Goal: Task Accomplishment & Management: Manage account settings

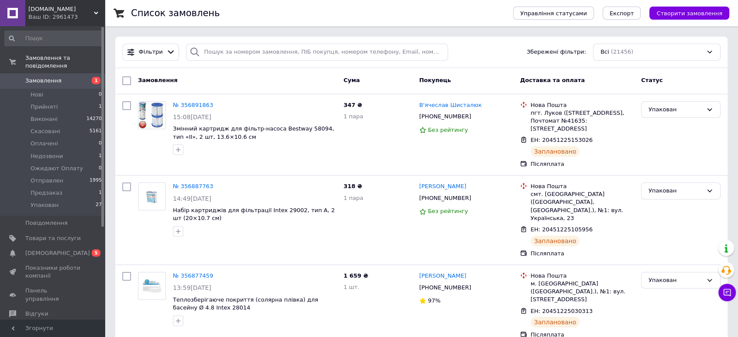
click at [48, 77] on span "Замовлення" at bounding box center [43, 81] width 36 height 8
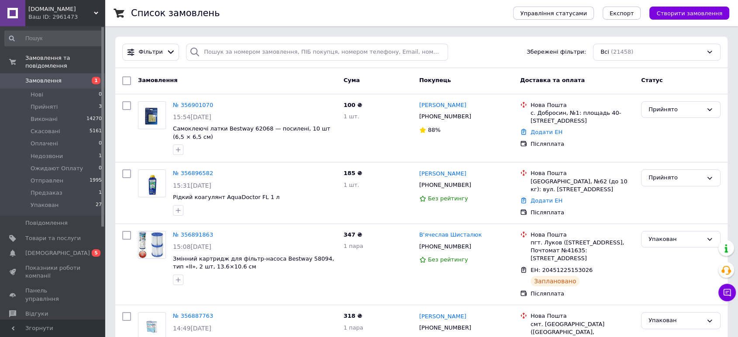
click at [48, 77] on span "Замовлення" at bounding box center [43, 81] width 36 height 8
click at [54, 103] on span "Прийняті" at bounding box center [44, 107] width 27 height 8
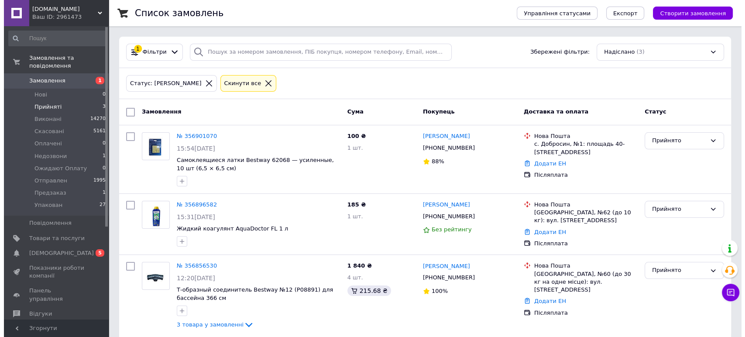
scroll to position [10, 0]
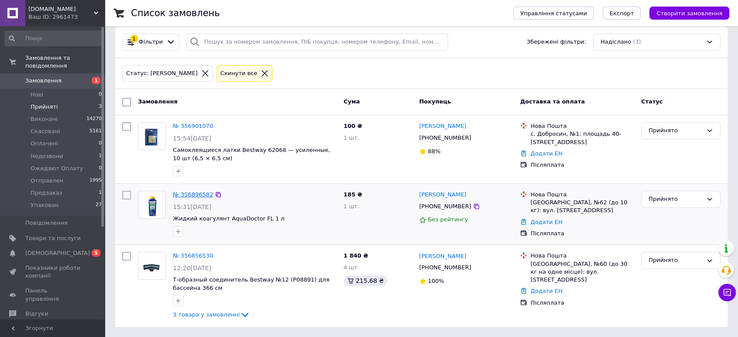
click at [189, 192] on link "№ 356896582" at bounding box center [193, 194] width 40 height 7
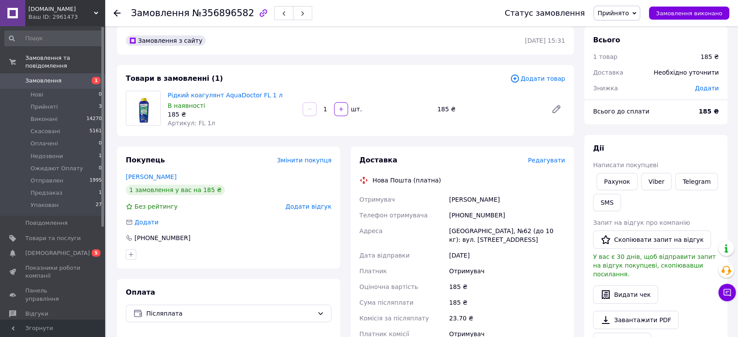
click at [542, 161] on span "Редагувати" at bounding box center [546, 160] width 37 height 7
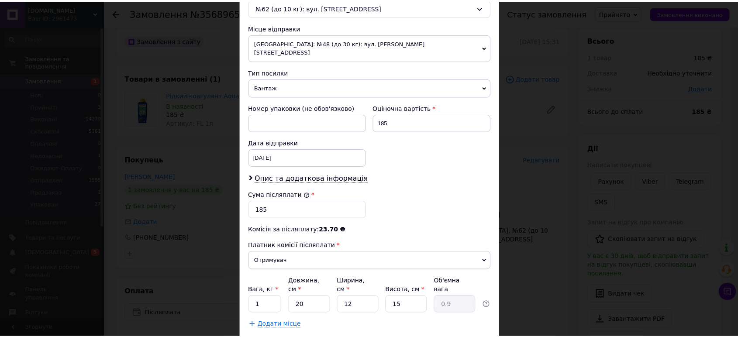
scroll to position [327, 0]
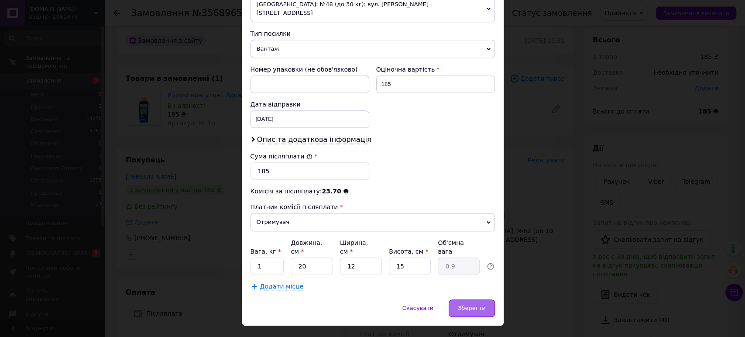
click at [469, 305] on span "Зберегти" at bounding box center [472, 308] width 28 height 7
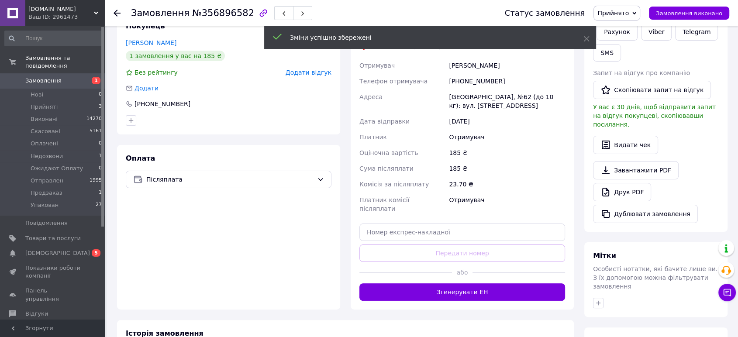
scroll to position [155, 0]
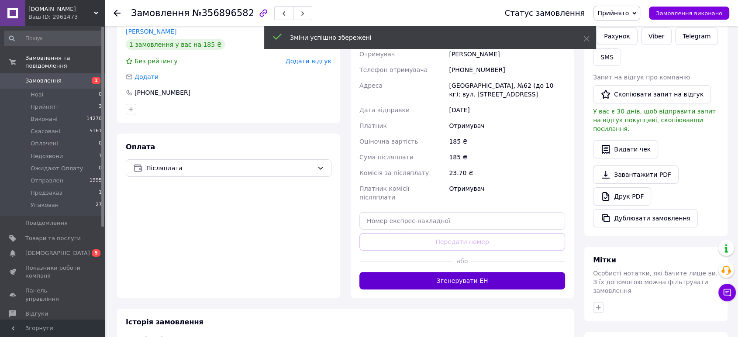
click at [464, 272] on button "Згенерувати ЕН" at bounding box center [462, 280] width 206 height 17
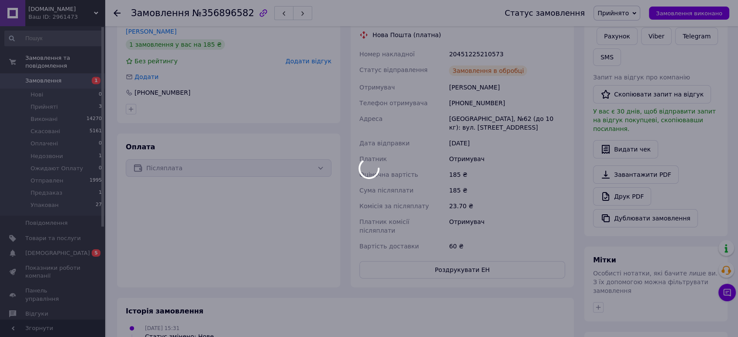
click at [627, 4] on div "Статус замовлення Прийнято Виконано Скасовано Оплачено Недозвони Ожидают Оплату…" at bounding box center [608, 13] width 242 height 26
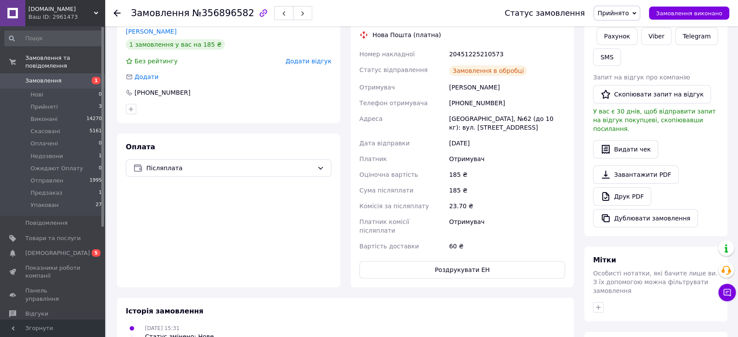
click at [627, 14] on span "Прийнято" at bounding box center [612, 13] width 31 height 7
click at [630, 99] on li "Упакован" at bounding box center [624, 99] width 61 height 13
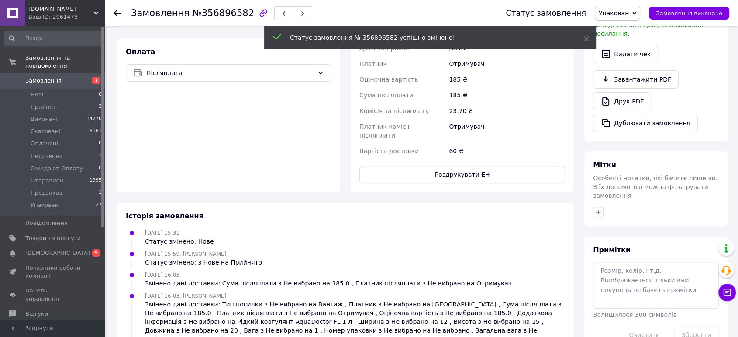
scroll to position [279, 0]
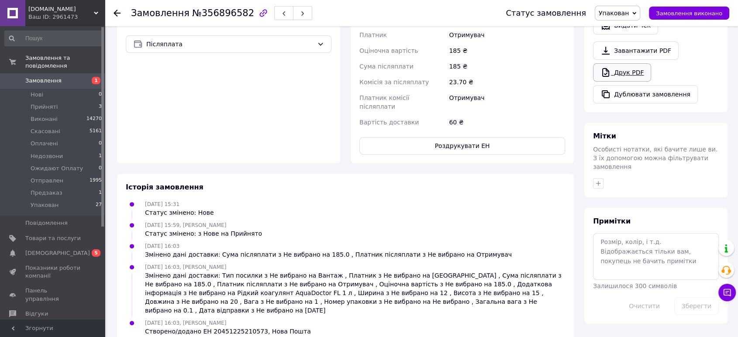
click at [622, 67] on link "Друк PDF" at bounding box center [622, 72] width 58 height 18
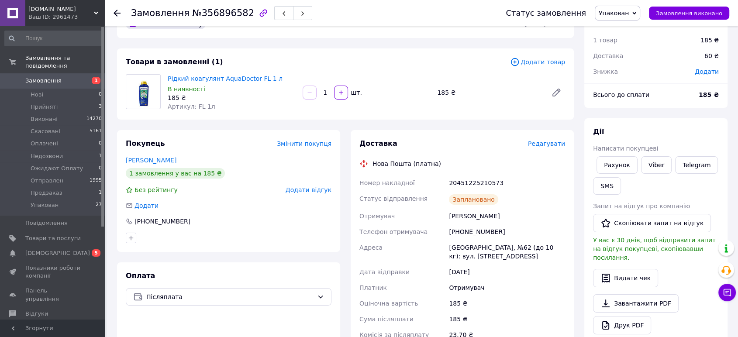
scroll to position [0, 0]
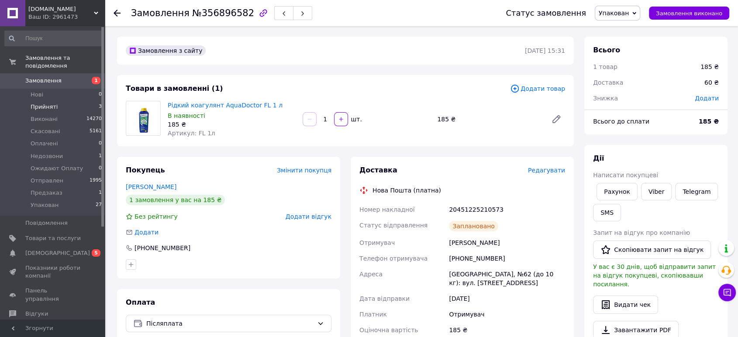
click at [35, 101] on li "Прийняті 3" at bounding box center [53, 107] width 107 height 12
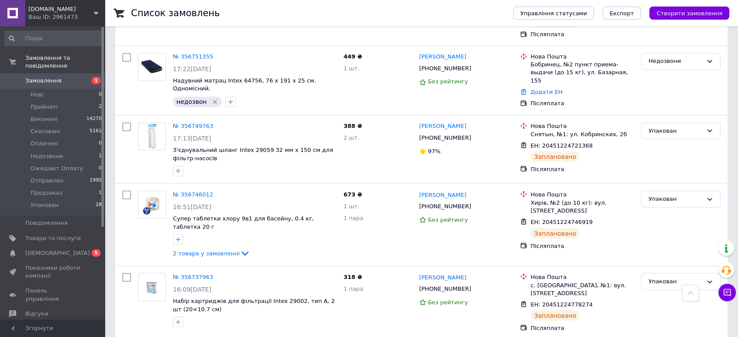
scroll to position [1529, 0]
click at [509, 297] on div "Без рейтингу" at bounding box center [466, 301] width 94 height 8
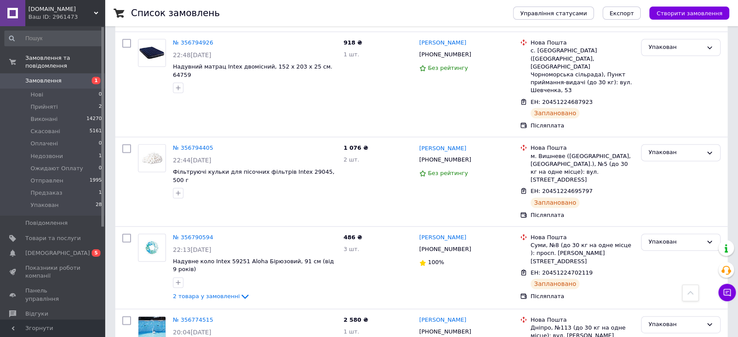
scroll to position [1083, 0]
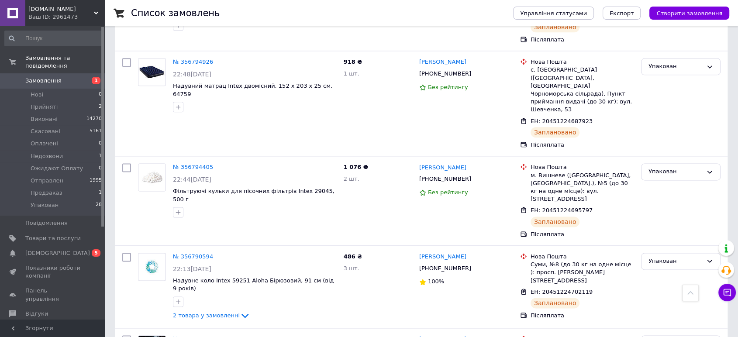
click at [96, 13] on use at bounding box center [96, 13] width 4 height 3
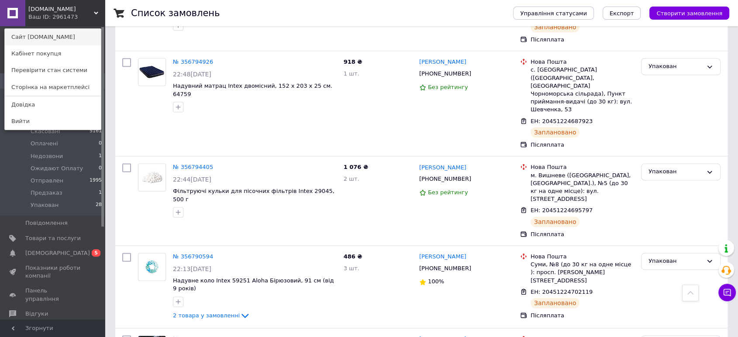
click at [67, 36] on link "Сайт [DOMAIN_NAME]" at bounding box center [53, 37] width 96 height 17
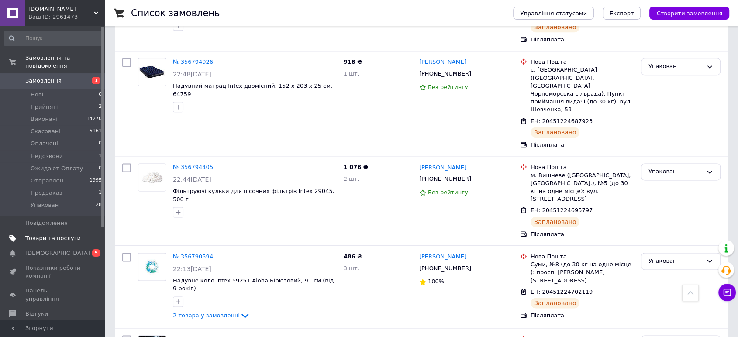
click at [64, 234] on span "Товари та послуги" at bounding box center [52, 238] width 55 height 8
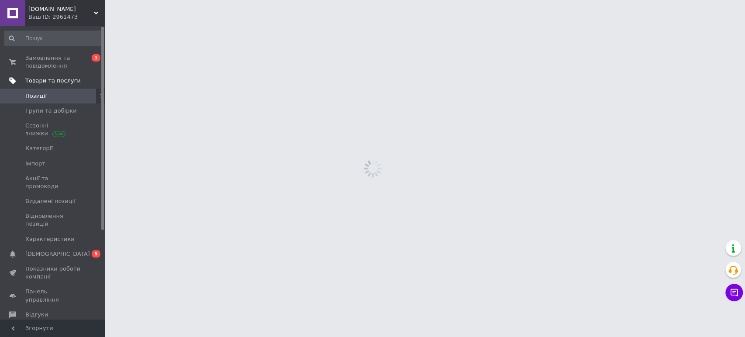
click at [64, 235] on span "Характеристики" at bounding box center [49, 239] width 49 height 8
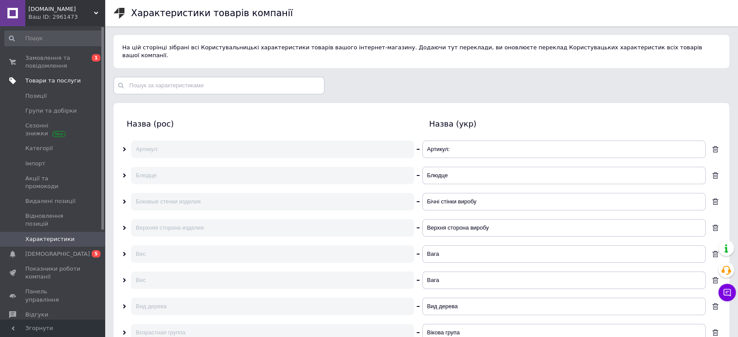
click at [59, 77] on span "Товари та послуги" at bounding box center [52, 81] width 55 height 8
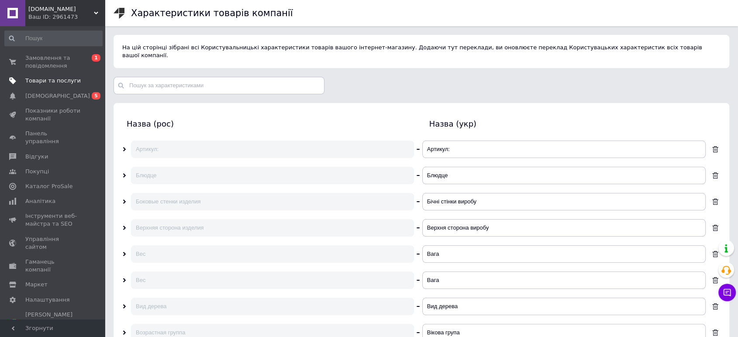
click at [59, 81] on span "Товари та послуги" at bounding box center [52, 81] width 55 height 8
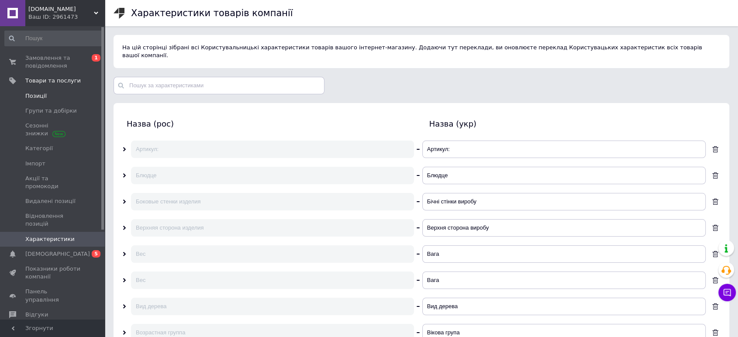
click at [39, 100] on link "Позиції" at bounding box center [53, 96] width 107 height 15
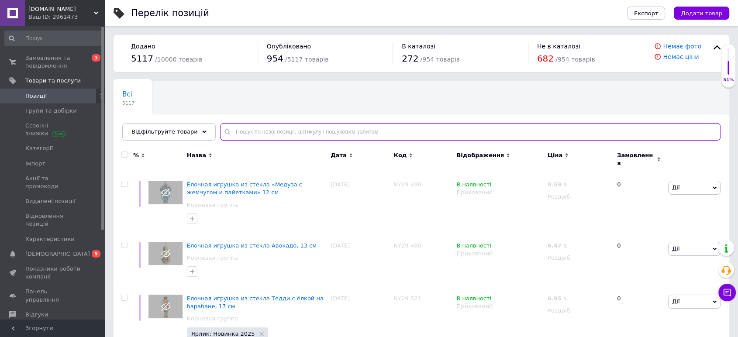
click at [358, 132] on input "text" at bounding box center [470, 131] width 500 height 17
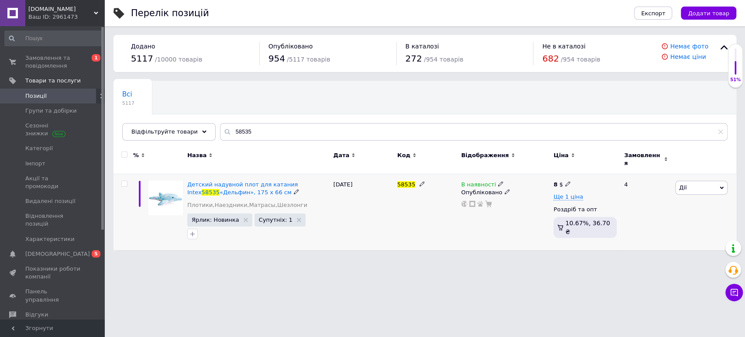
click at [498, 181] on icon at bounding box center [500, 183] width 5 height 5
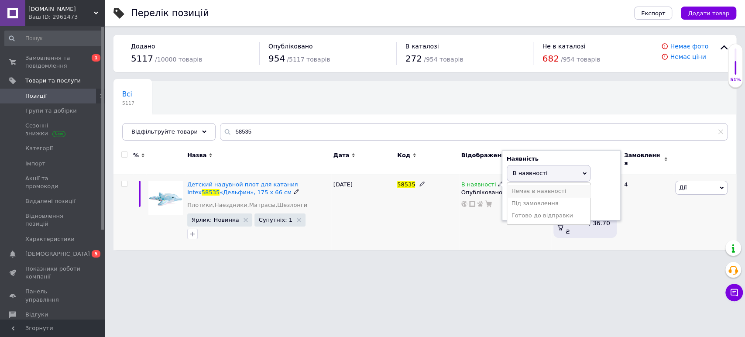
click at [523, 185] on li "Немає в наявності" at bounding box center [548, 191] width 83 height 12
click at [437, 219] on div "58535" at bounding box center [427, 212] width 64 height 76
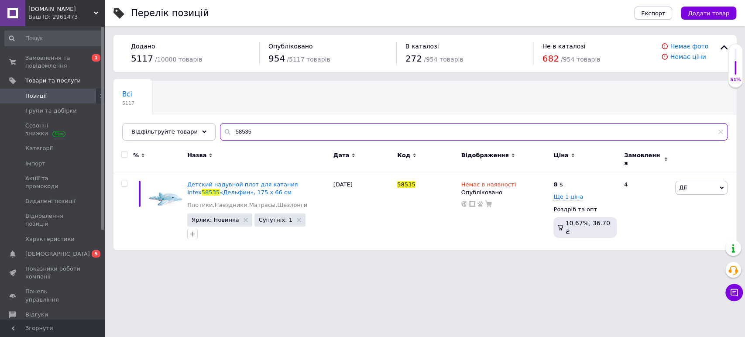
click at [359, 125] on input "58535" at bounding box center [474, 131] width 508 height 17
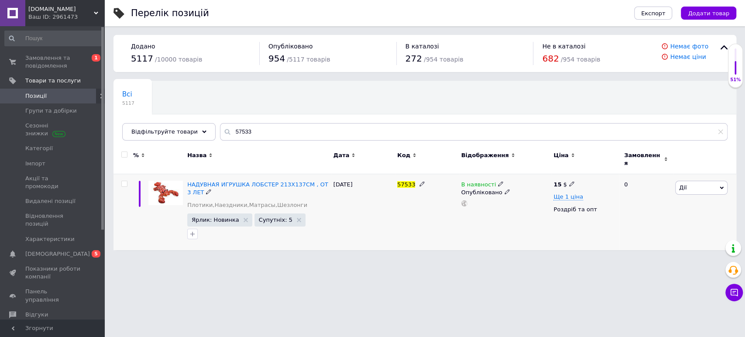
click at [498, 181] on icon at bounding box center [500, 183] width 5 height 5
click at [515, 185] on li "Немає в наявності" at bounding box center [548, 191] width 83 height 12
click at [428, 210] on div "57533" at bounding box center [427, 212] width 64 height 76
click at [276, 133] on input "57533" at bounding box center [474, 131] width 508 height 17
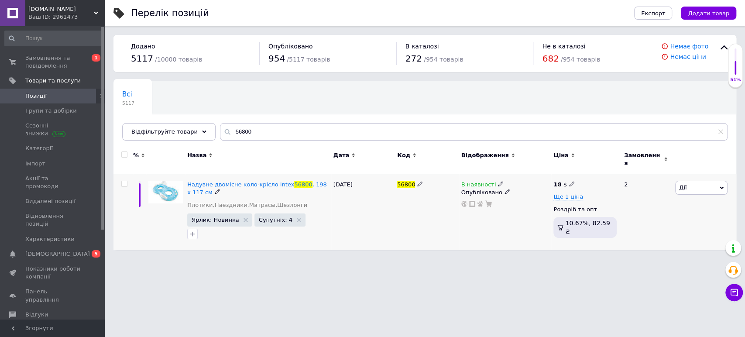
click at [498, 181] on icon at bounding box center [500, 183] width 5 height 5
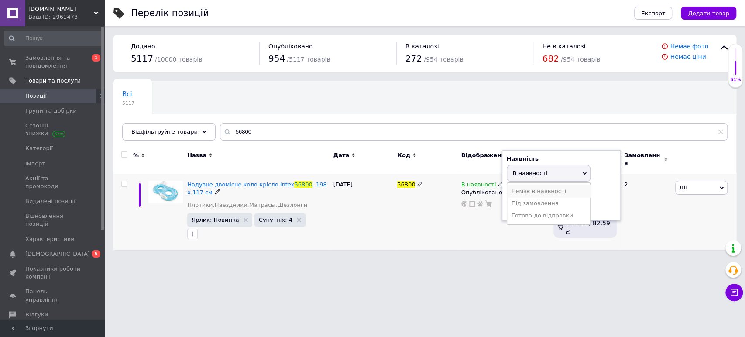
click at [528, 187] on li "Немає в наявності" at bounding box center [548, 191] width 83 height 12
click at [431, 209] on div "56800" at bounding box center [427, 212] width 64 height 76
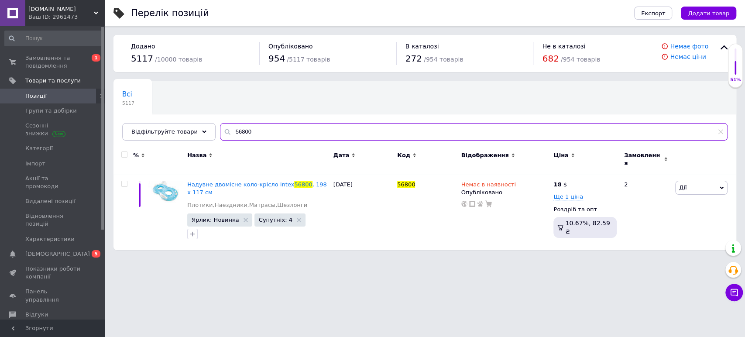
click at [319, 134] on input "56800" at bounding box center [474, 131] width 508 height 17
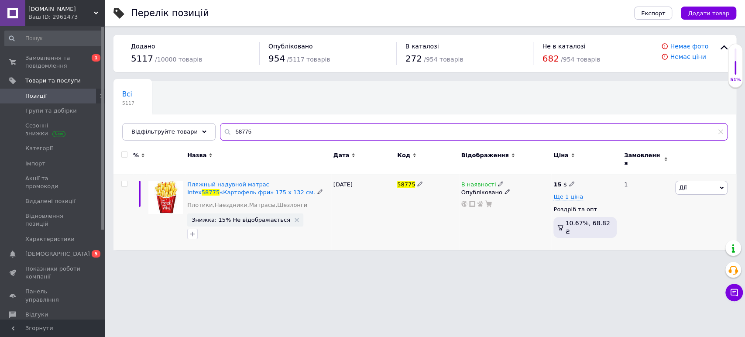
type input "58775"
click at [498, 181] on icon at bounding box center [500, 183] width 5 height 5
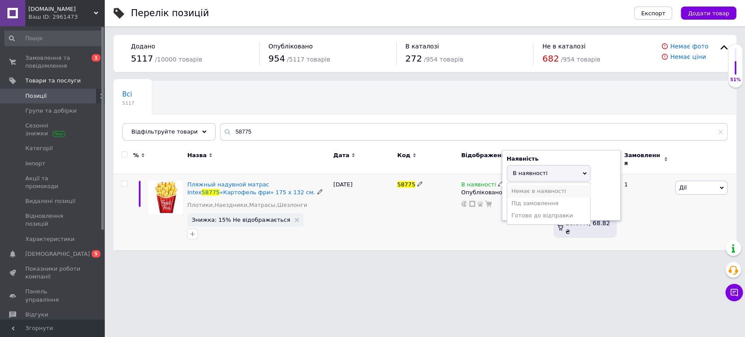
click at [520, 185] on li "Немає в наявності" at bounding box center [548, 191] width 83 height 12
click at [391, 231] on div "[DATE]" at bounding box center [363, 212] width 64 height 76
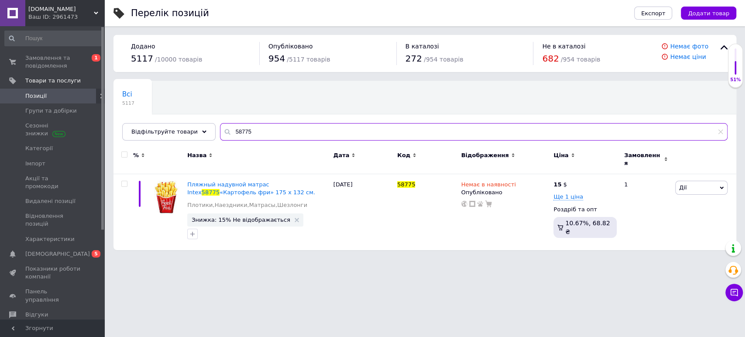
click at [246, 131] on input "58775" at bounding box center [474, 131] width 508 height 17
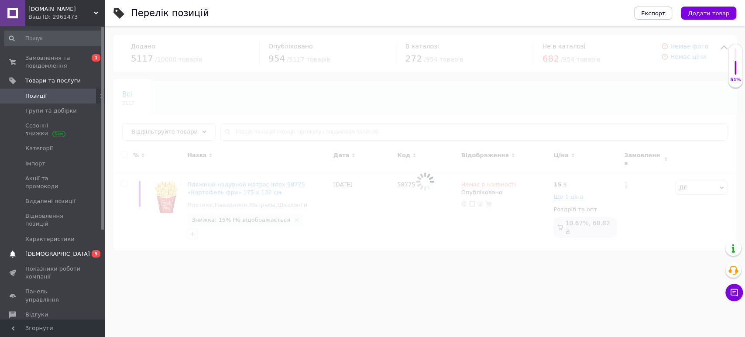
click at [59, 250] on span "[DEMOGRAPHIC_DATA]" at bounding box center [52, 254] width 55 height 8
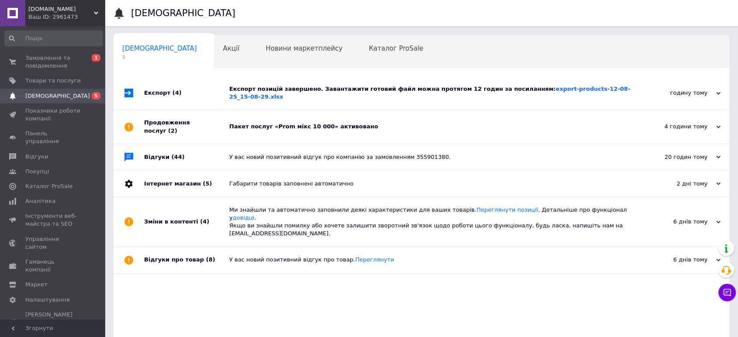
click at [313, 123] on div "Пакет послуг «Prom мікс 10 000» активовано" at bounding box center [431, 127] width 404 height 8
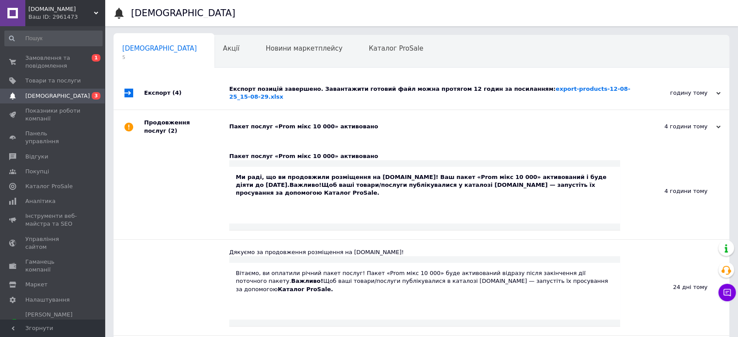
click at [321, 95] on div "Експорт позицій завершено. Завантажити готовий файл можна протягом 12 годин за …" at bounding box center [431, 92] width 404 height 33
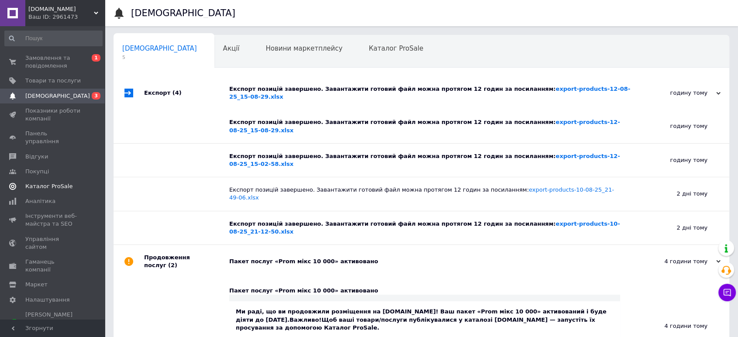
click at [56, 182] on span "Каталог ProSale" at bounding box center [48, 186] width 47 height 8
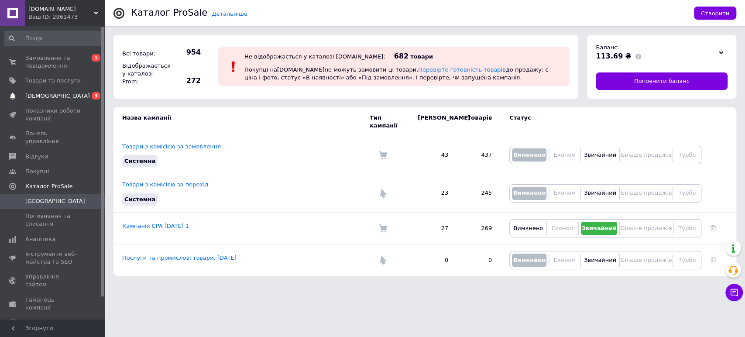
click at [52, 96] on span "[DEMOGRAPHIC_DATA]" at bounding box center [57, 96] width 65 height 8
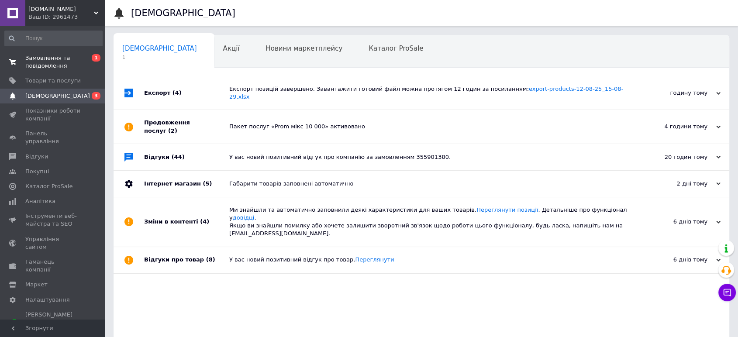
click at [31, 60] on span "Замовлення та повідомлення" at bounding box center [52, 62] width 55 height 16
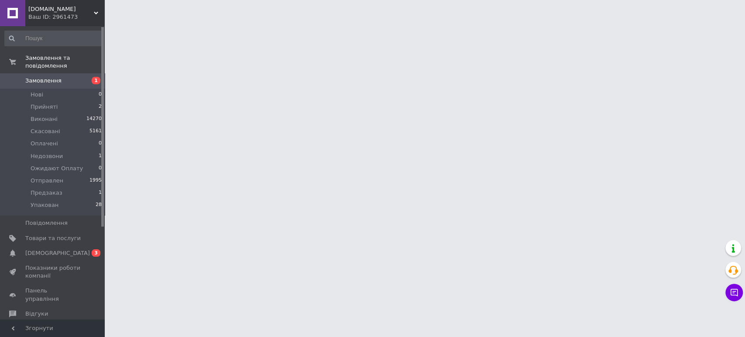
click at [45, 77] on span "Замовлення" at bounding box center [43, 81] width 36 height 8
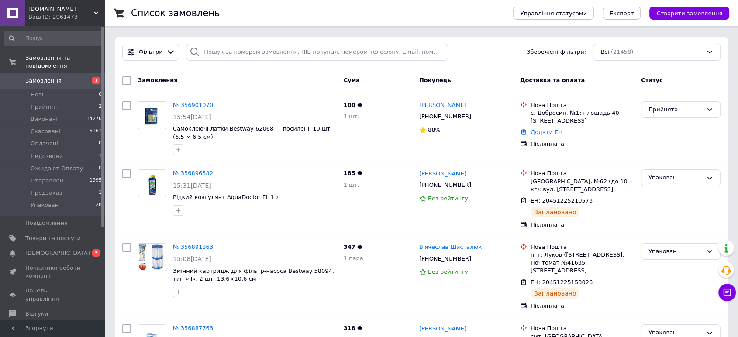
click at [63, 79] on link "Замовлення 1" at bounding box center [53, 80] width 107 height 15
